Goal: Information Seeking & Learning: Learn about a topic

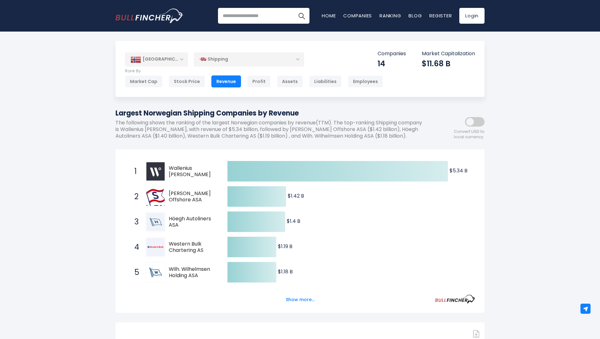
click at [301, 58] on div "Shipping" at bounding box center [249, 59] width 110 height 15
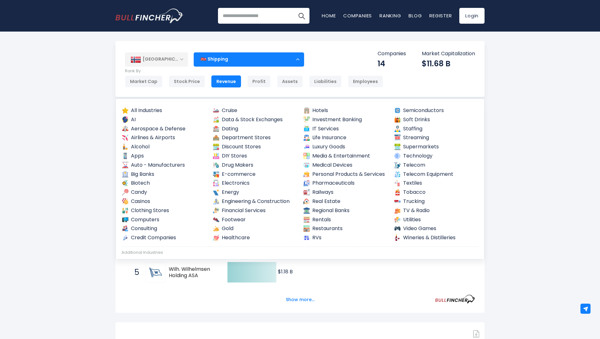
click at [233, 112] on link "Cruise" at bounding box center [254, 111] width 85 height 8
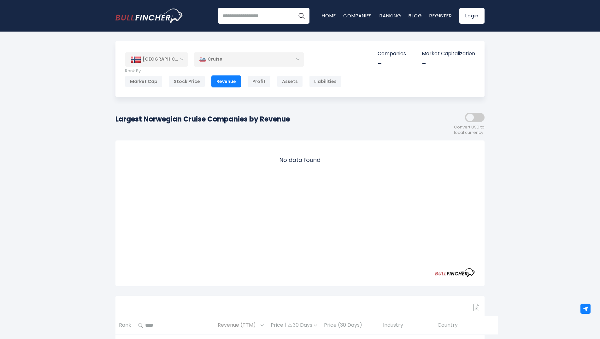
click at [275, 61] on div "Cruise" at bounding box center [249, 59] width 110 height 15
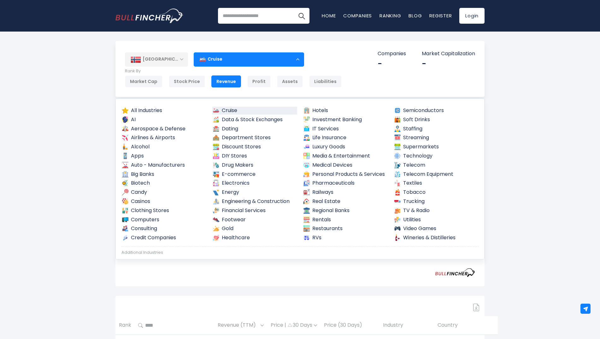
click at [248, 13] on input "search" at bounding box center [264, 16] width 92 height 16
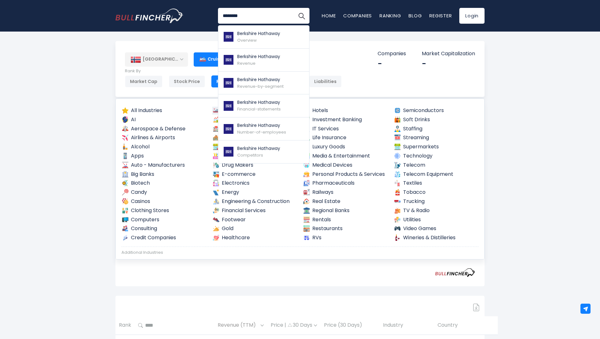
type input "********"
click at [294, 8] on button "Search" at bounding box center [302, 16] width 16 height 16
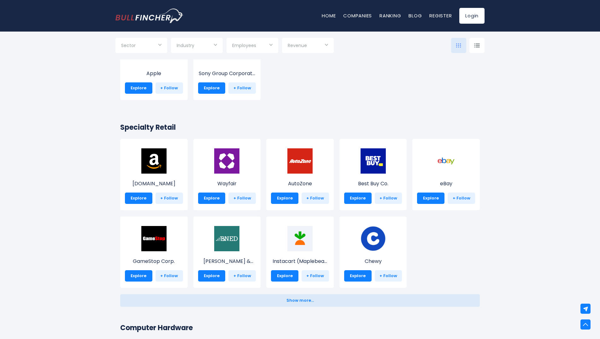
scroll to position [126, 0]
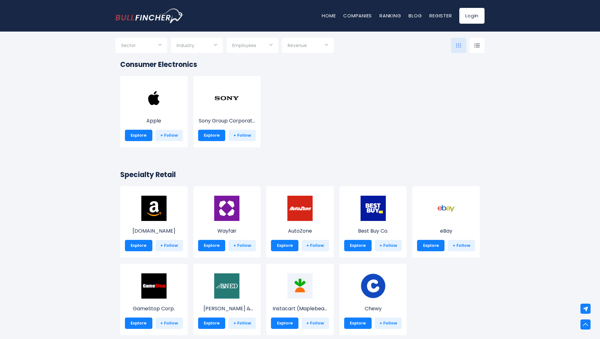
click at [155, 41] on input "Selection" at bounding box center [141, 45] width 40 height 11
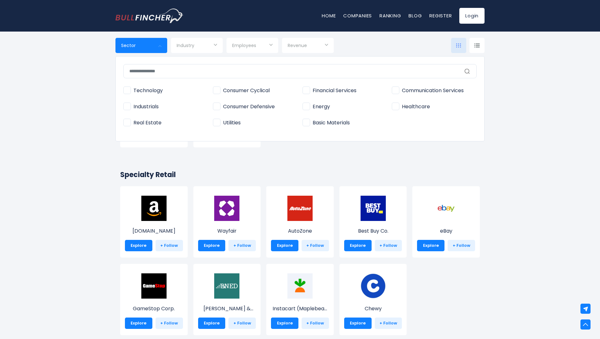
click at [154, 75] on input "text" at bounding box center [299, 71] width 353 height 14
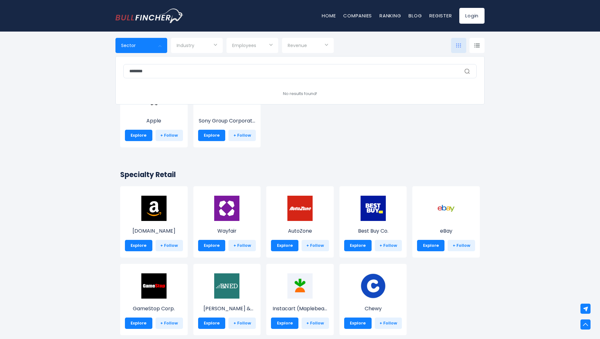
type input "********"
click at [214, 45] on div at bounding box center [300, 169] width 600 height 339
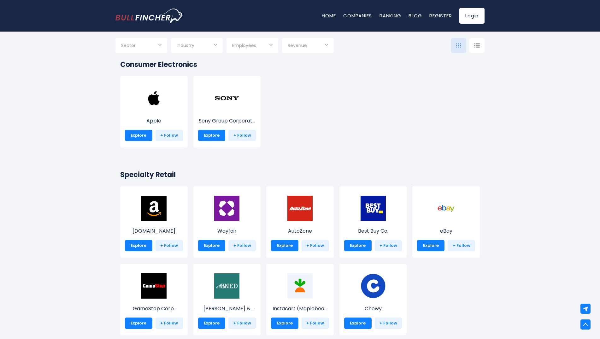
click at [207, 49] on input "Selection" at bounding box center [197, 45] width 40 height 11
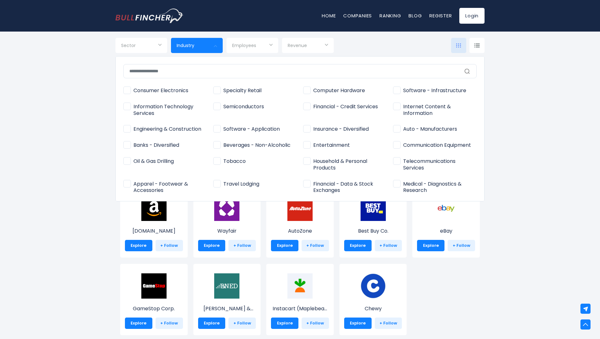
click at [198, 68] on input "text" at bounding box center [299, 71] width 353 height 14
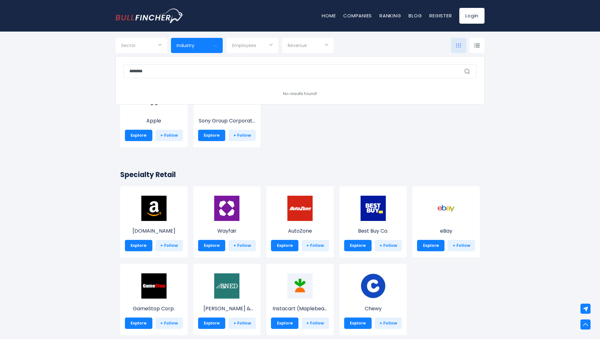
type input "********"
click at [263, 46] on div at bounding box center [300, 169] width 600 height 339
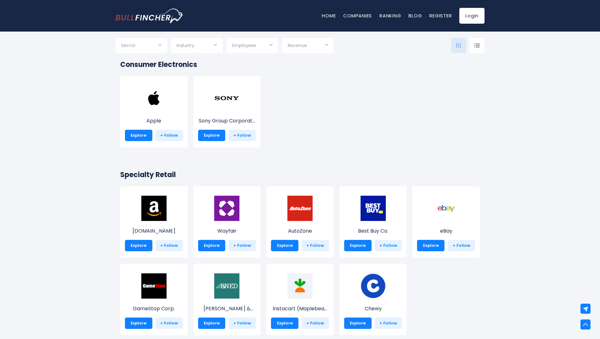
click at [215, 45] on div "Industry" at bounding box center [197, 45] width 52 height 15
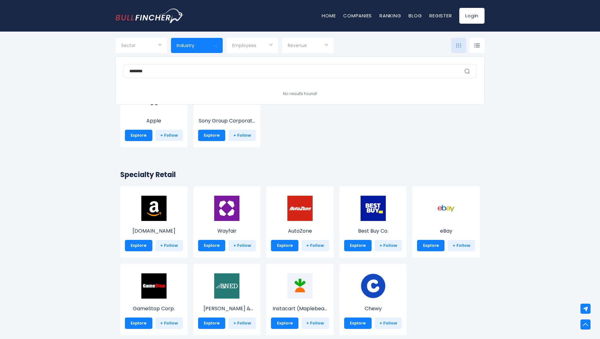
click at [155, 47] on div at bounding box center [300, 169] width 600 height 339
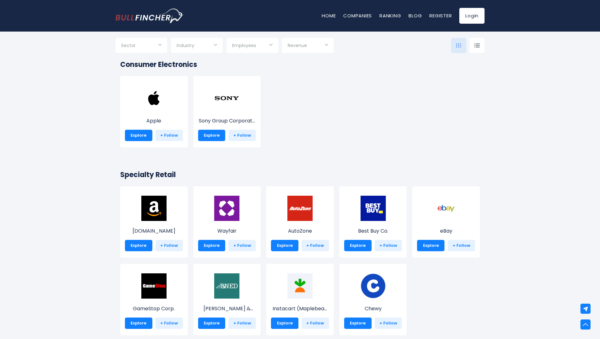
click at [157, 47] on input "Selection" at bounding box center [141, 45] width 40 height 11
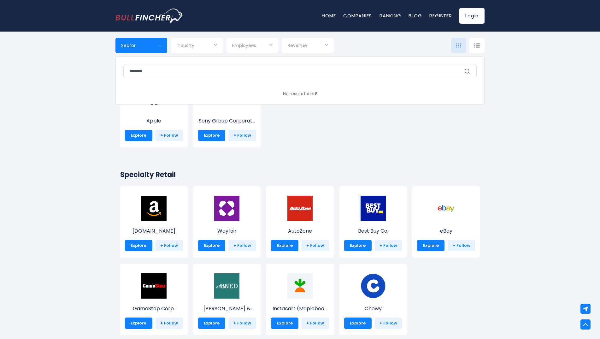
drag, startPoint x: 162, startPoint y: 66, endPoint x: 78, endPoint y: 77, distance: 84.7
click at [116, 53] on div "Sector ******** Technology Energy" at bounding box center [142, 45] width 52 height 15
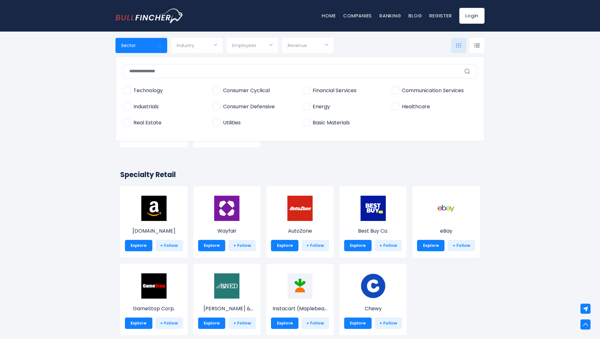
click at [203, 45] on div at bounding box center [300, 169] width 600 height 339
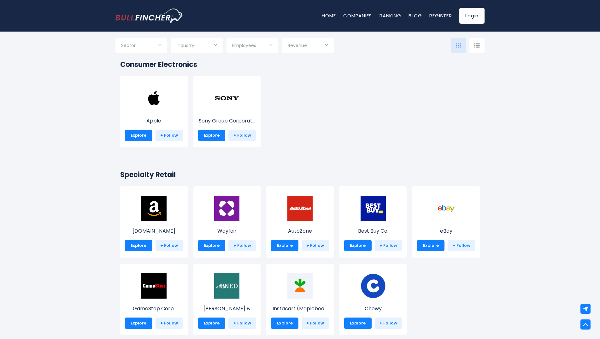
click at [209, 47] on input "Selection" at bounding box center [197, 45] width 40 height 11
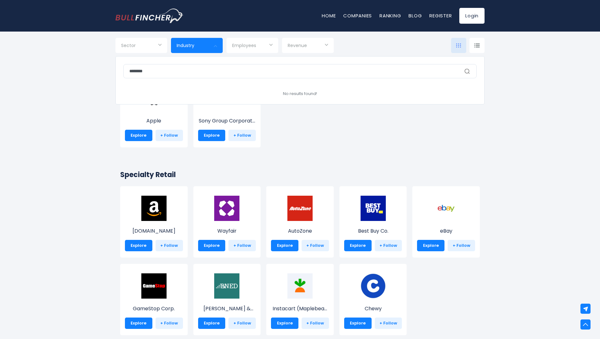
click at [321, 74] on input "********" at bounding box center [299, 71] width 353 height 14
drag, startPoint x: 311, startPoint y: 72, endPoint x: 8, endPoint y: 68, distance: 303.0
click at [171, 53] on div "Industry ******** Consumer Electronics Specialty Retail Computer Hardware Semic…" at bounding box center [197, 45] width 52 height 15
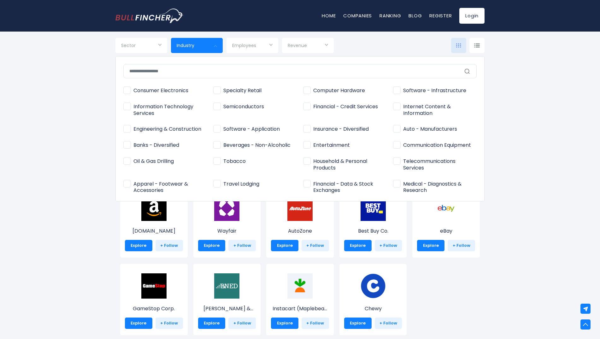
click at [150, 44] on div at bounding box center [300, 169] width 600 height 339
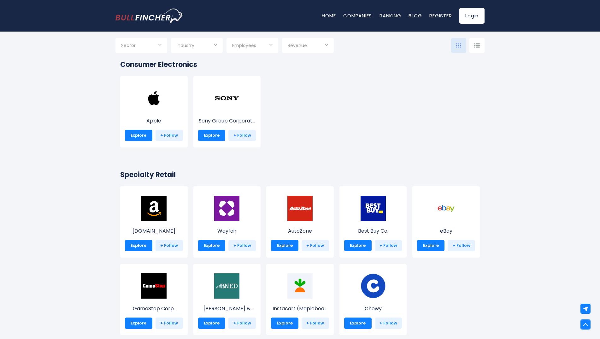
click at [157, 49] on input "Selection" at bounding box center [141, 45] width 40 height 11
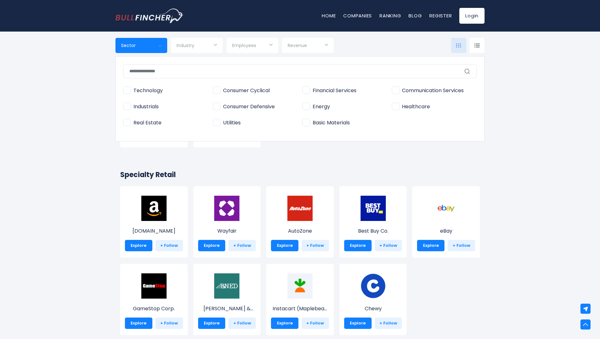
click at [209, 47] on div at bounding box center [300, 169] width 600 height 339
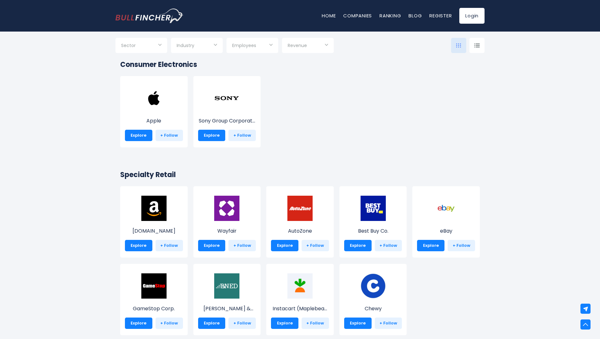
click at [207, 48] on input "Selection" at bounding box center [197, 45] width 40 height 11
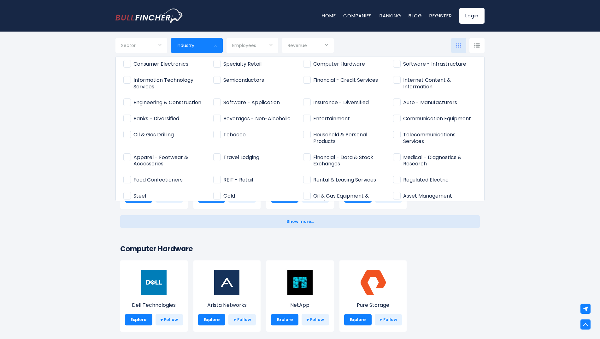
scroll to position [9, 0]
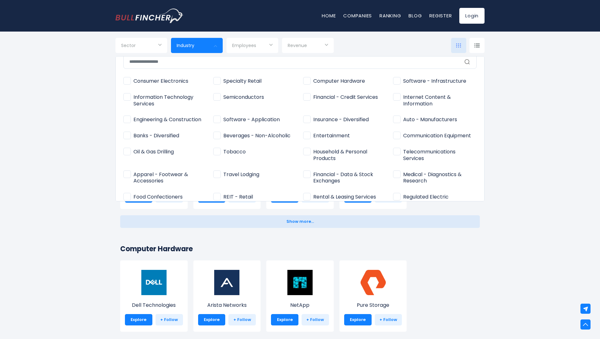
click at [88, 167] on div at bounding box center [300, 169] width 600 height 339
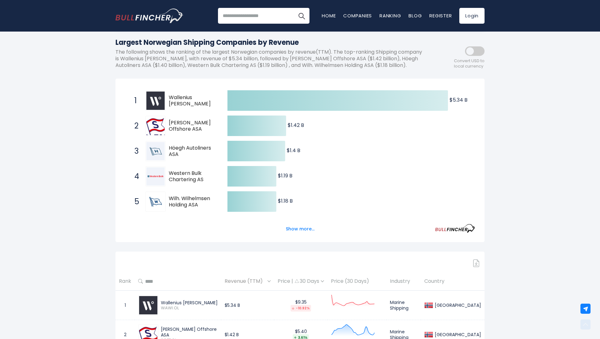
scroll to position [126, 0]
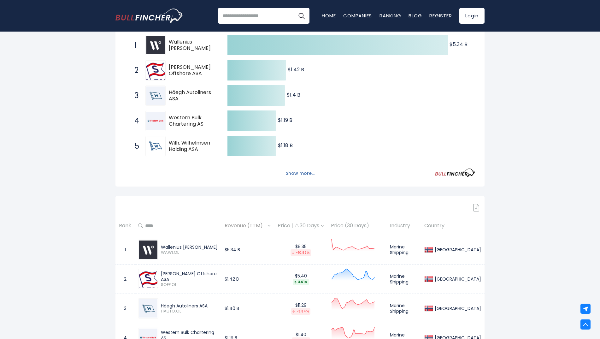
click at [297, 172] on button "Show more..." at bounding box center [300, 173] width 36 height 10
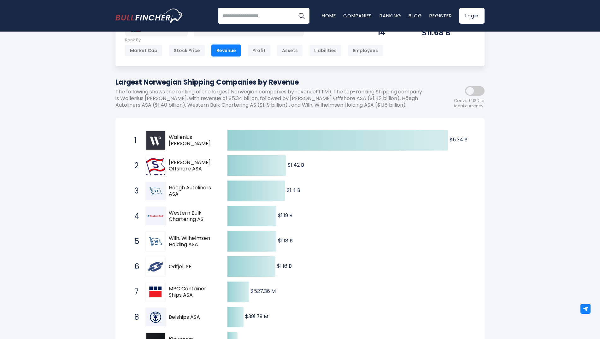
scroll to position [0, 0]
